Goal: Consume media (video, audio)

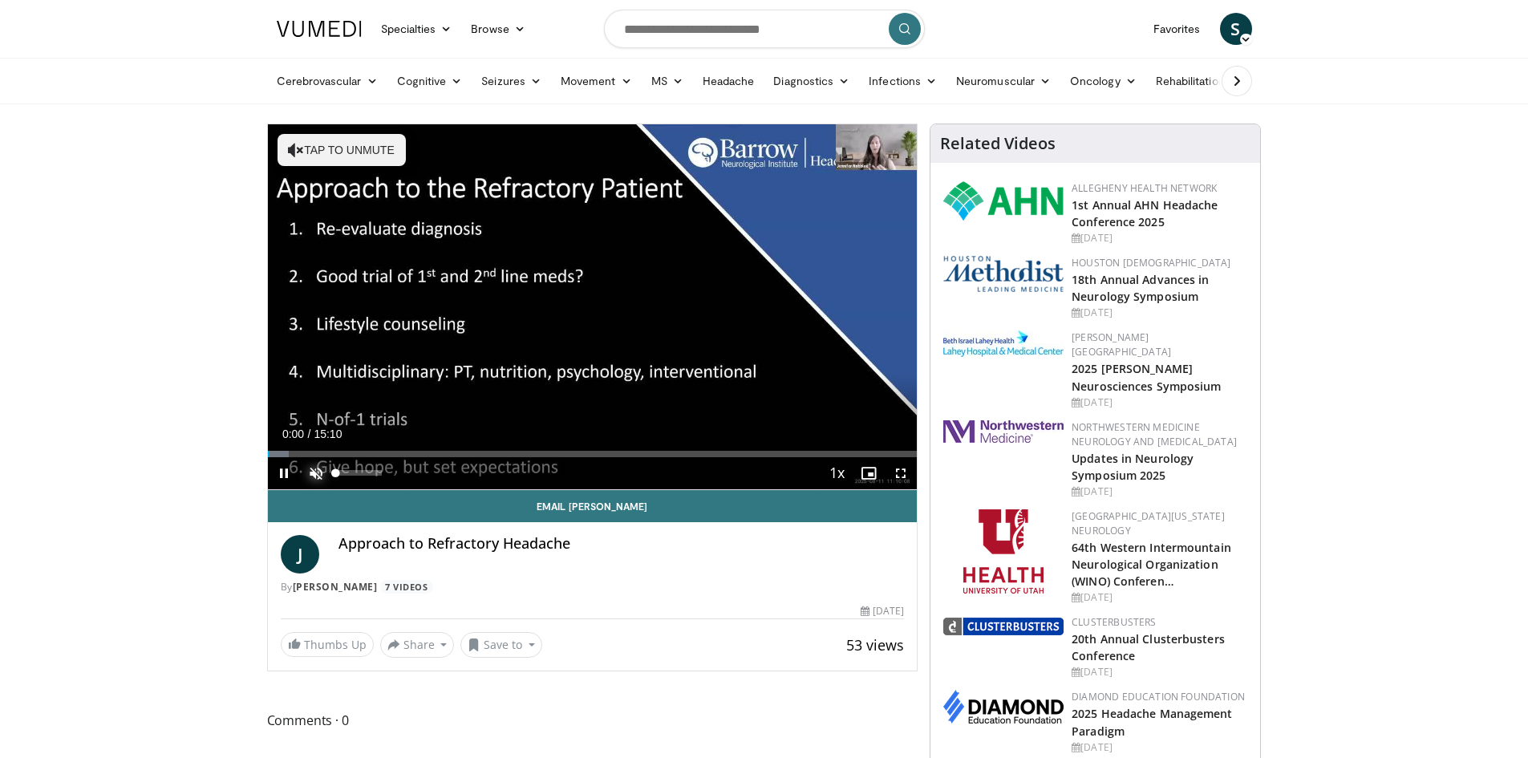
click at [314, 475] on span "Video Player" at bounding box center [316, 473] width 32 height 32
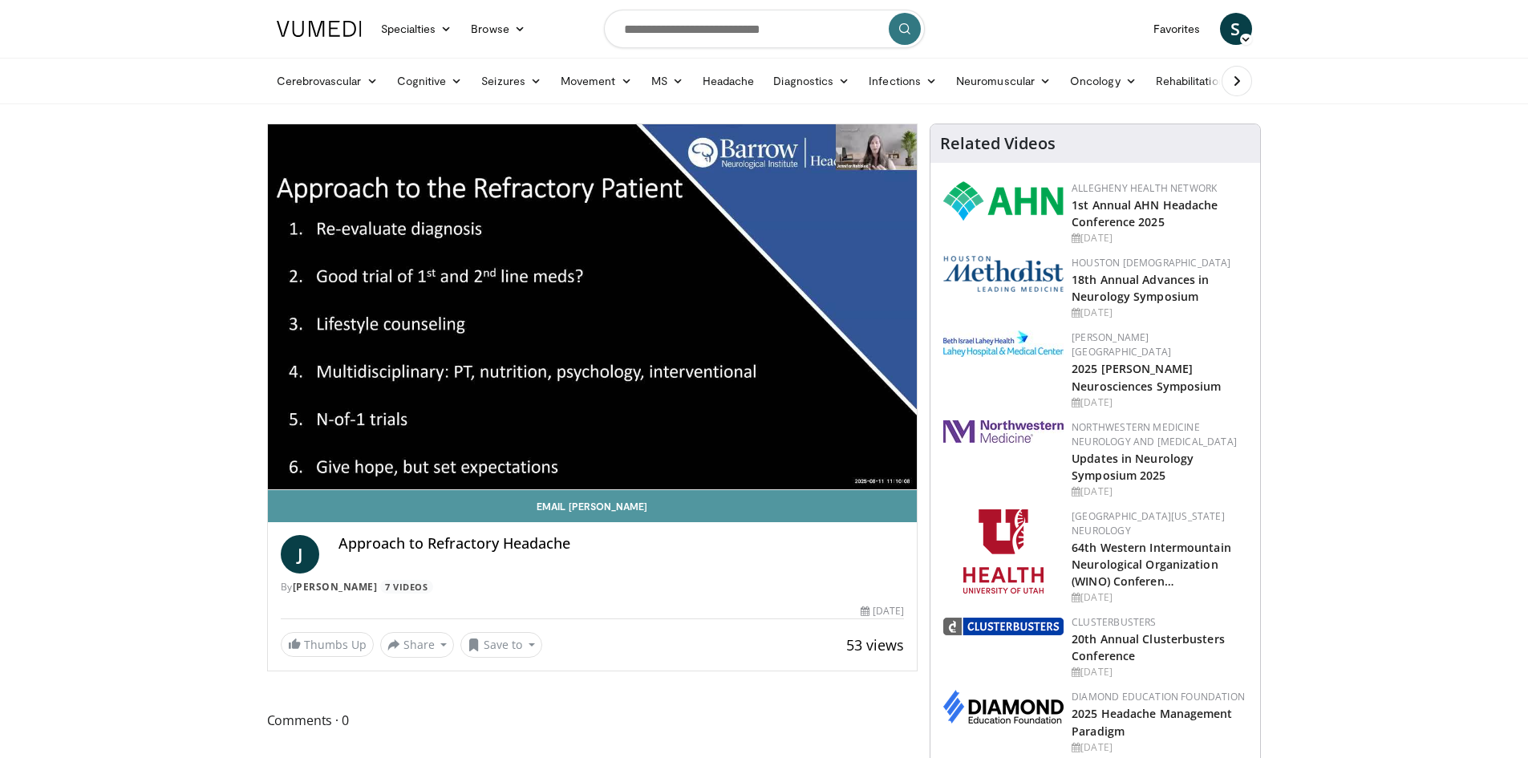
click at [449, 507] on link "Email [PERSON_NAME]" at bounding box center [593, 506] width 650 height 32
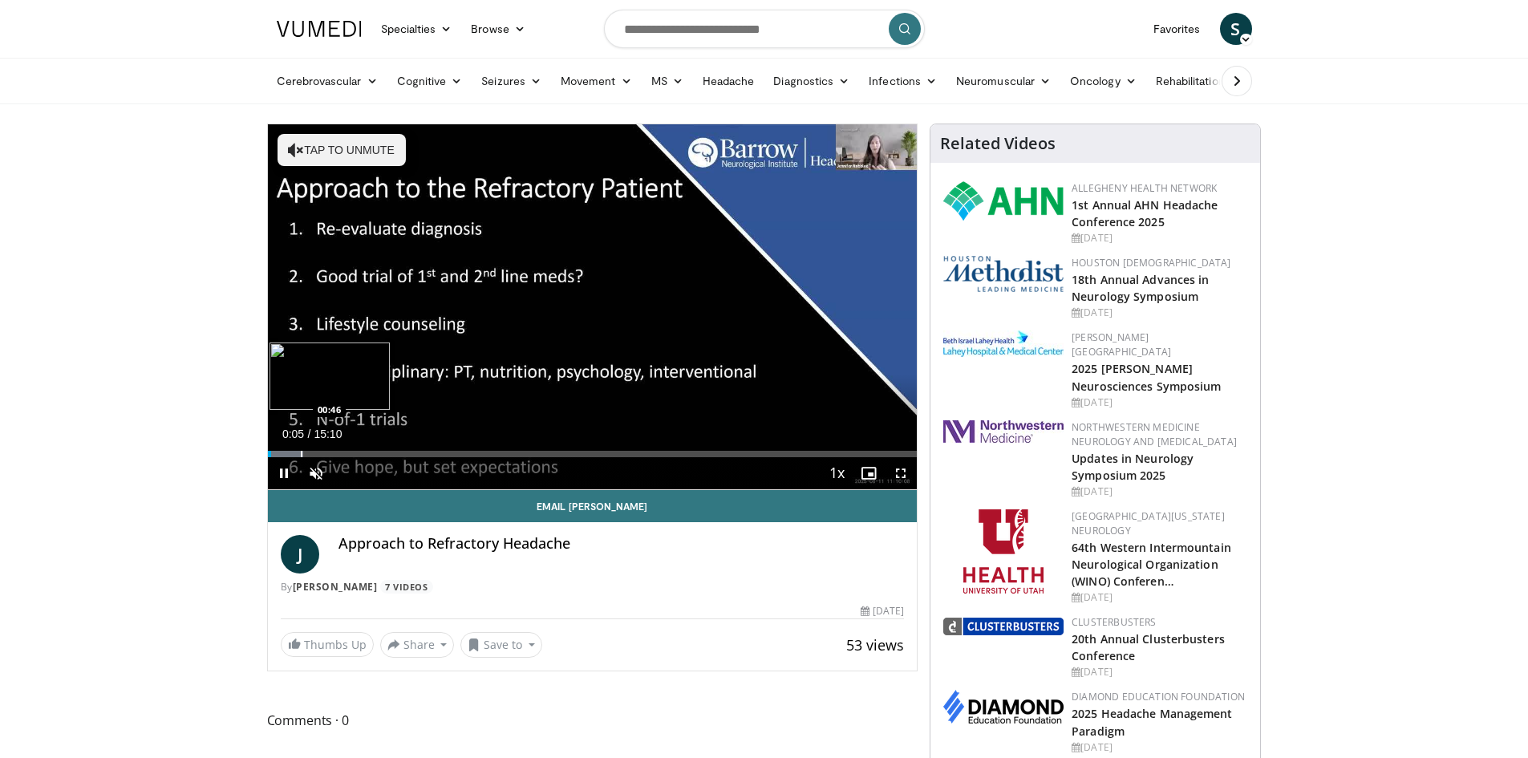
click at [301, 454] on div "Progress Bar" at bounding box center [302, 454] width 2 height 6
click at [317, 454] on div "Progress Bar" at bounding box center [318, 454] width 2 height 6
click at [279, 474] on span "Video Player" at bounding box center [284, 473] width 32 height 32
click at [364, 451] on div "Progress Bar" at bounding box center [365, 454] width 2 height 6
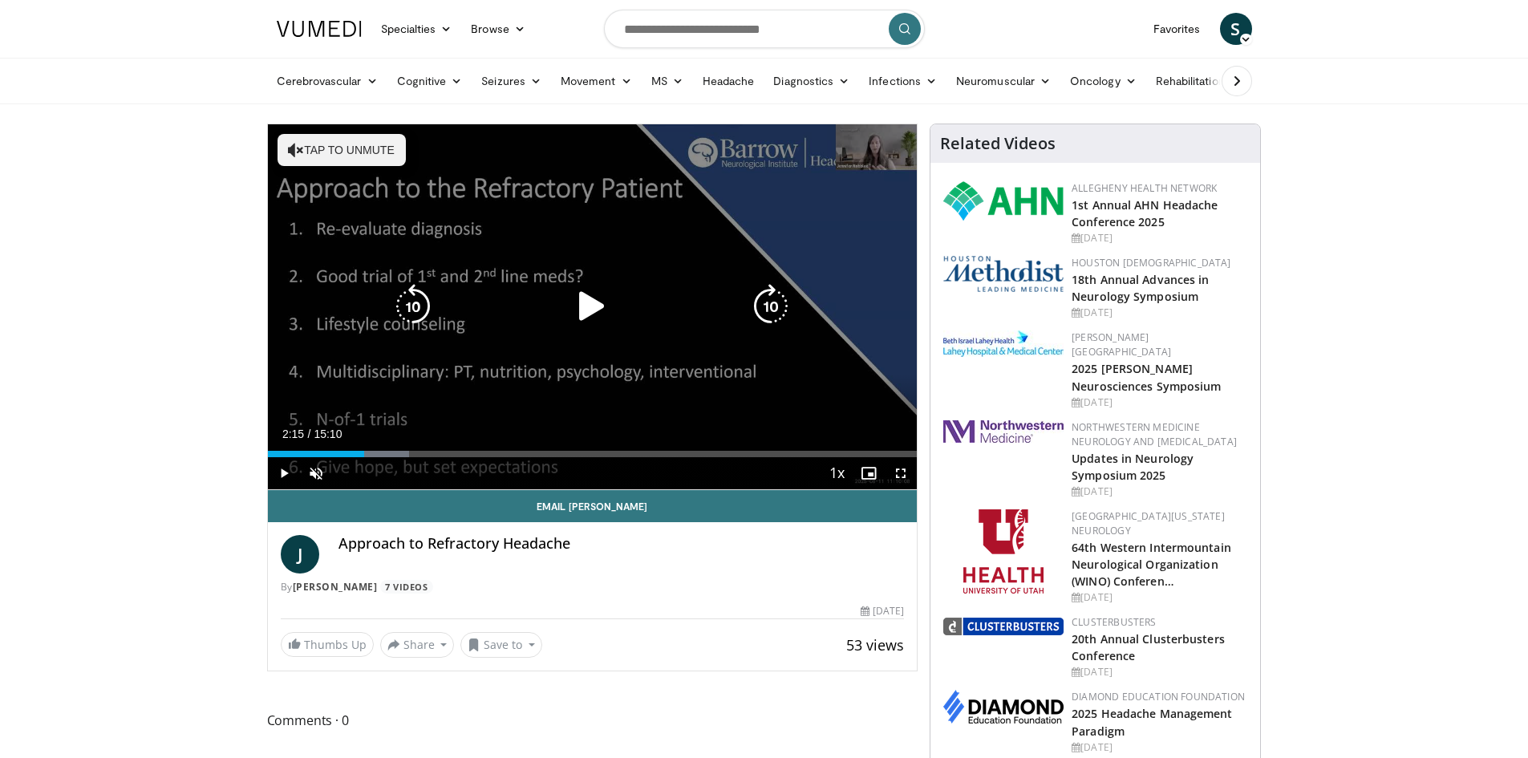
click at [291, 147] on icon "Video Player" at bounding box center [296, 150] width 16 height 16
